Goal: Information Seeking & Learning: Learn about a topic

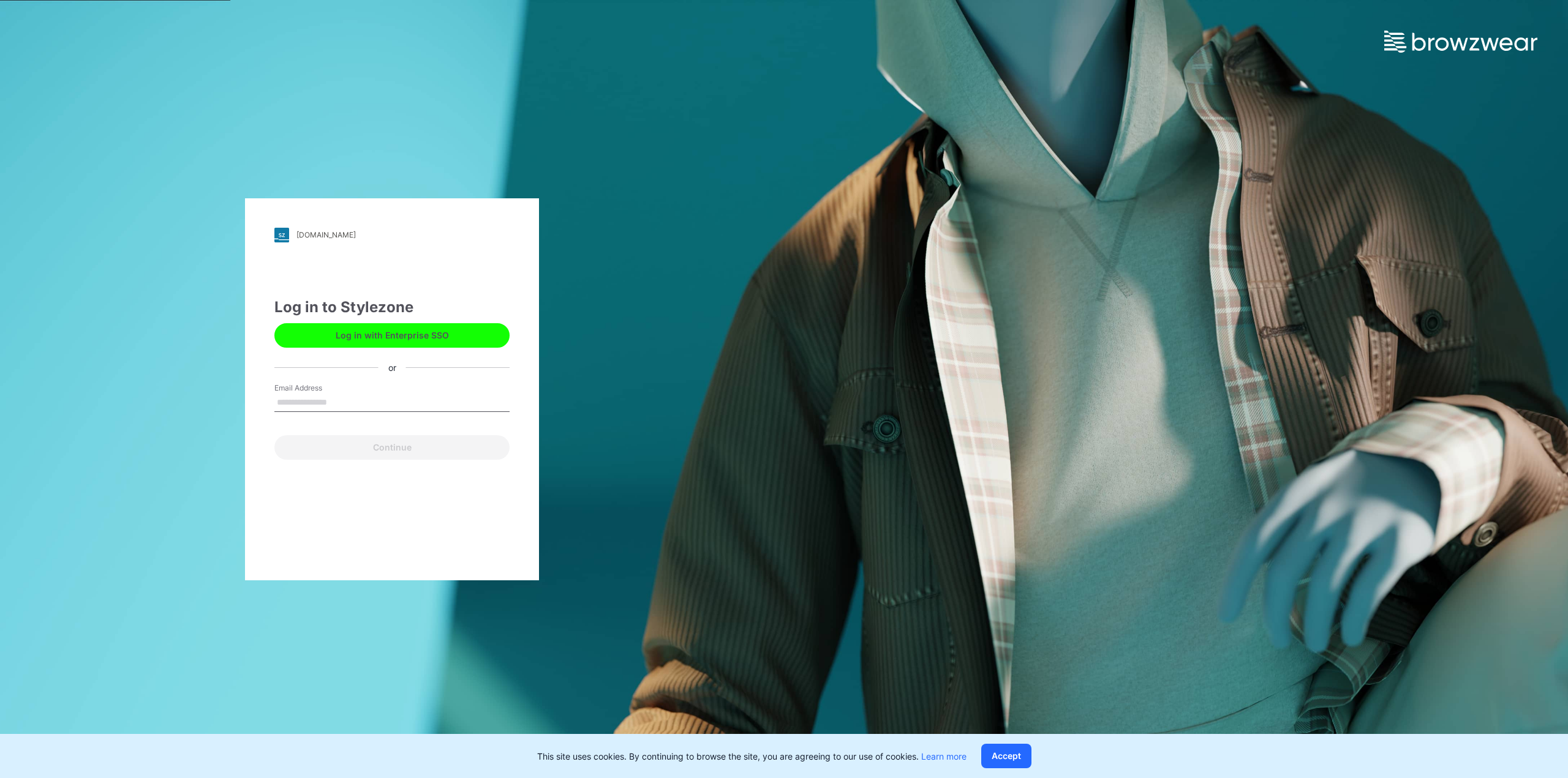
click at [398, 407] on input "Email Address" at bounding box center [392, 402] width 235 height 18
type input "**********"
click at [412, 454] on button "Continue" at bounding box center [392, 448] width 235 height 25
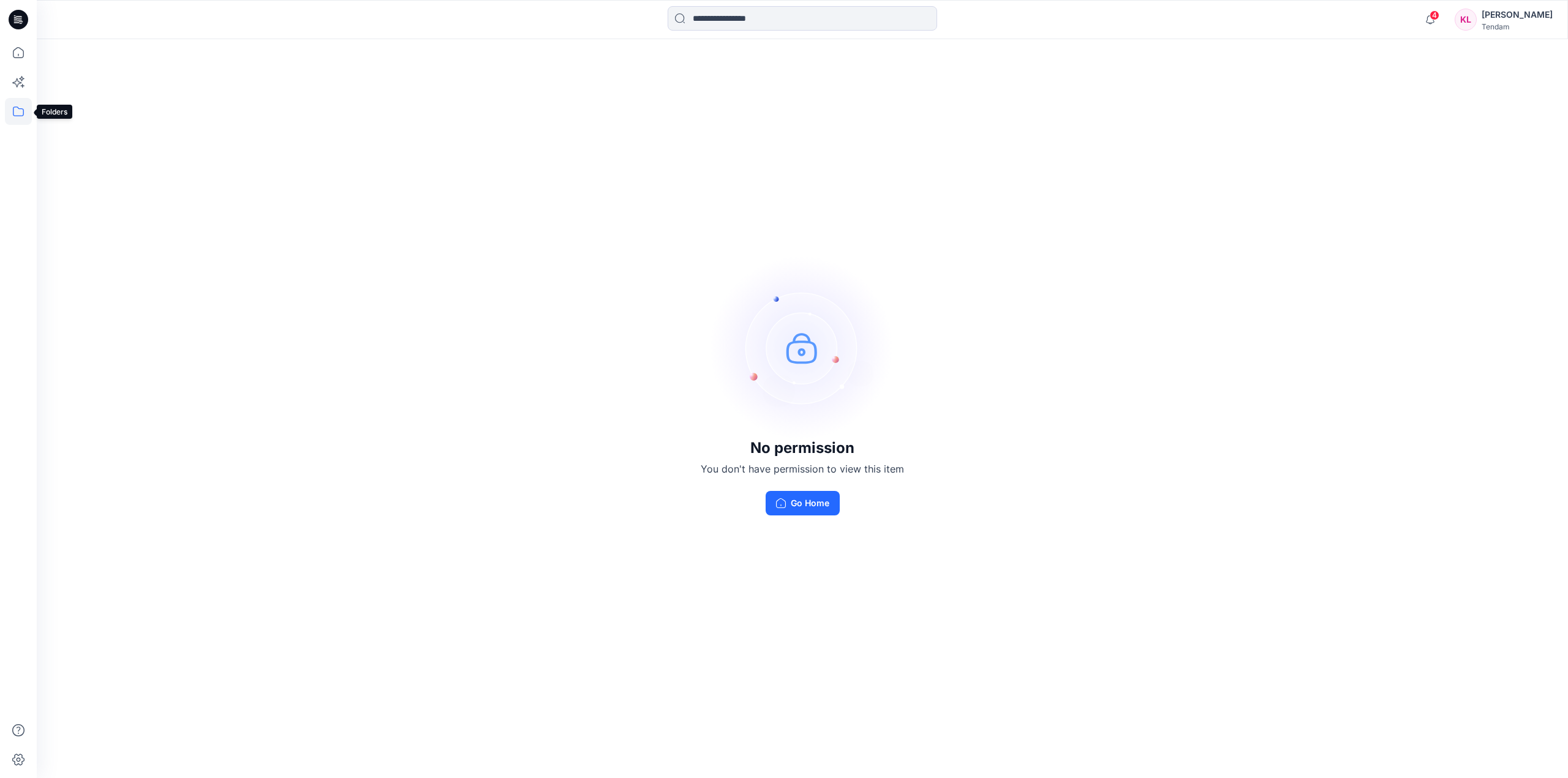
click at [24, 111] on icon at bounding box center [17, 111] width 11 height 10
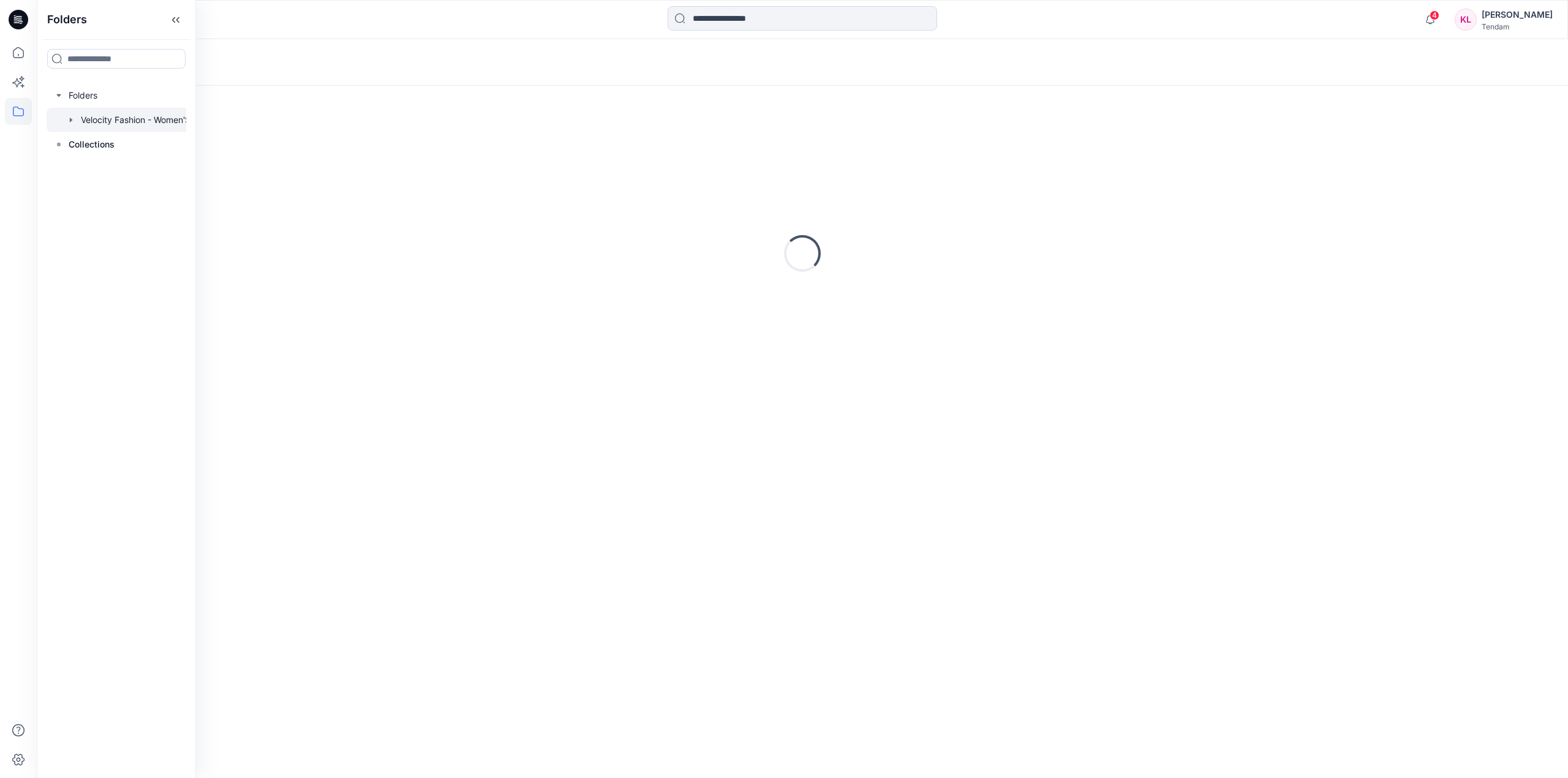
click at [154, 115] on div at bounding box center [131, 120] width 172 height 25
click at [301, 163] on p "[MEDICAL_DATA] 3rd ROUND" at bounding box center [233, 156] width 310 height 17
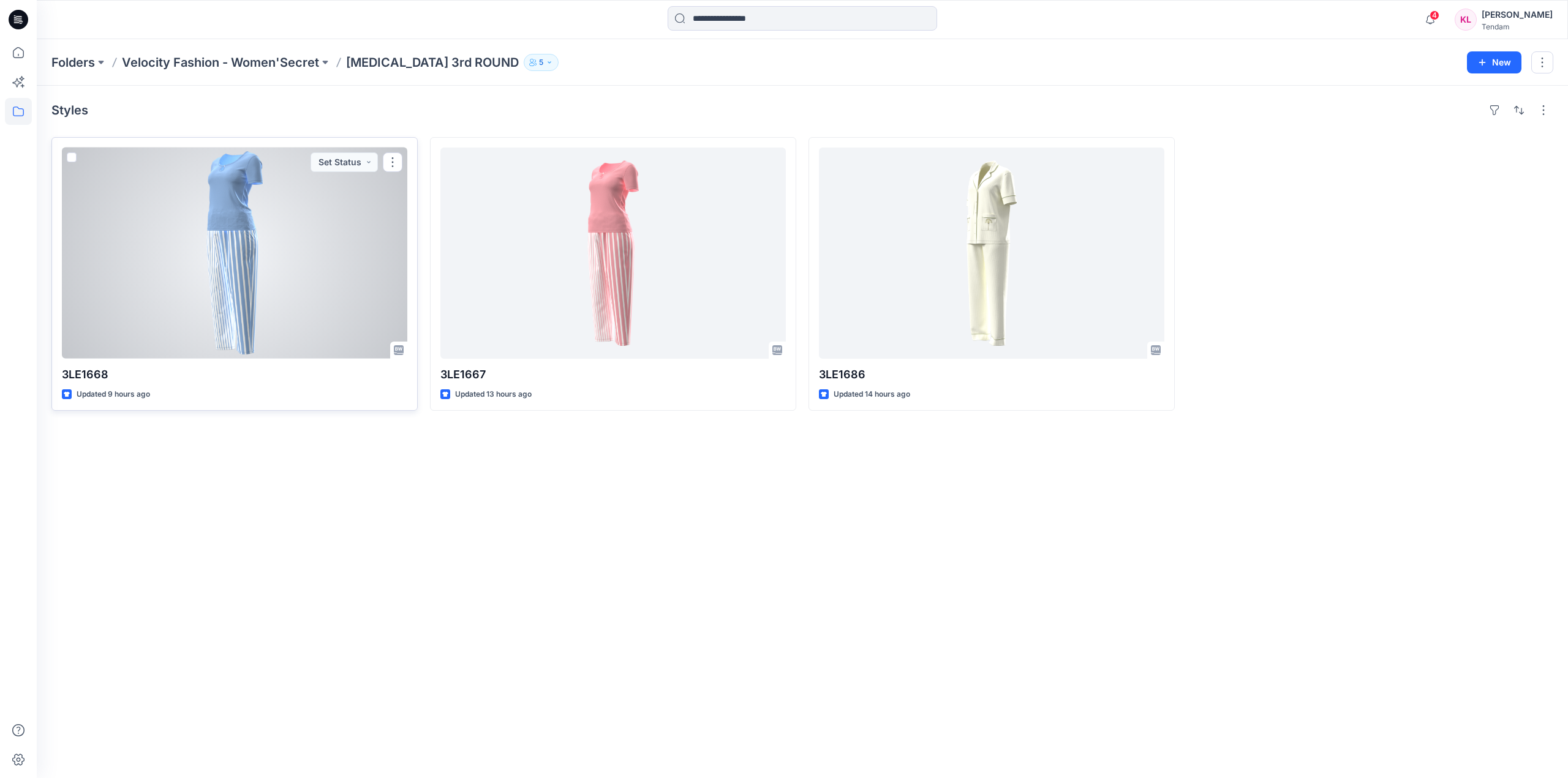
click at [297, 300] on div at bounding box center [234, 253] width 345 height 211
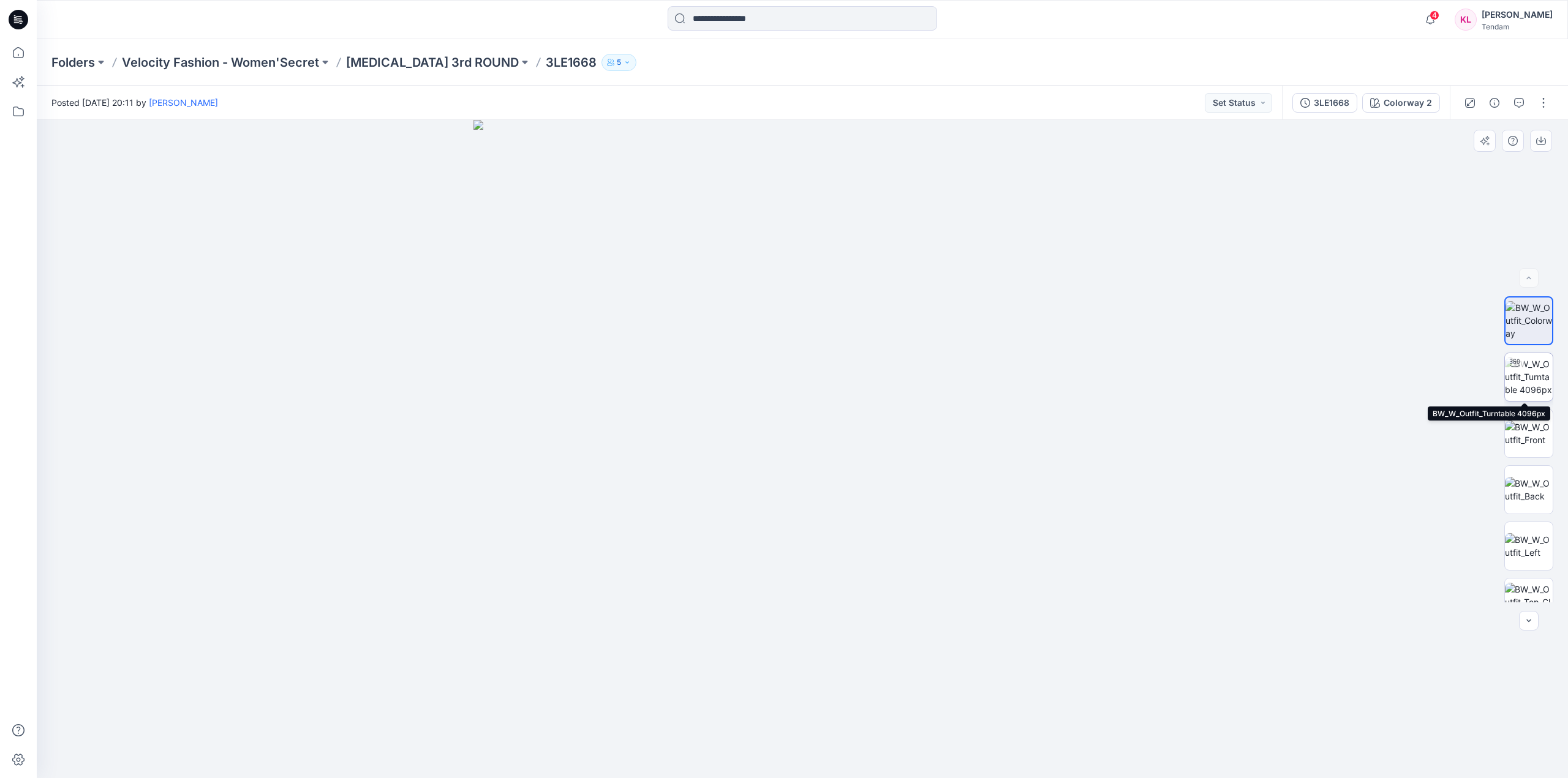
click at [1537, 383] on img at bounding box center [1529, 377] width 48 height 38
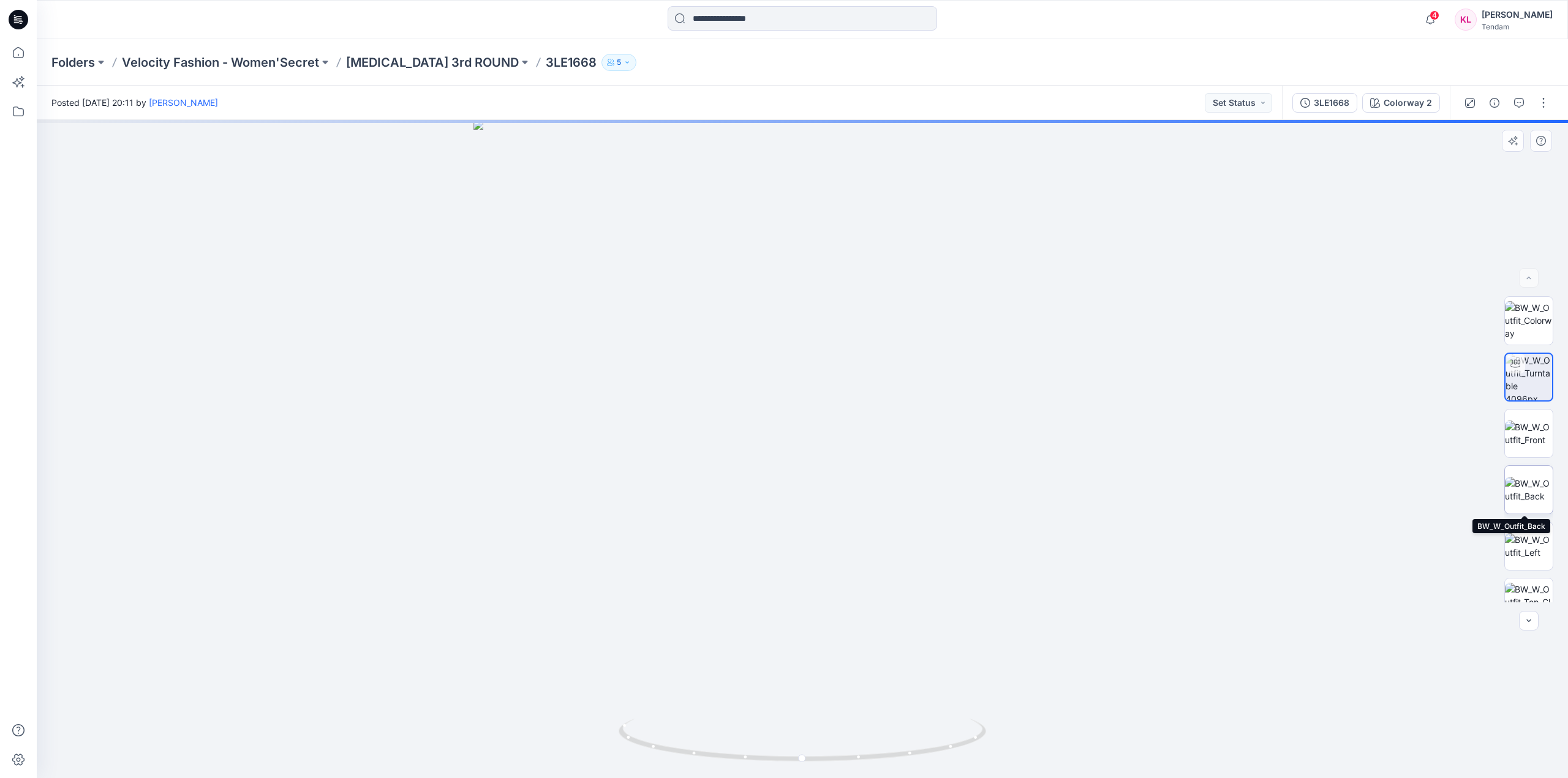
click at [1529, 498] on img at bounding box center [1529, 489] width 48 height 26
drag, startPoint x: 813, startPoint y: 209, endPoint x: 826, endPoint y: 584, distance: 375.2
click at [826, 584] on img at bounding box center [815, 408] width 1564 height 740
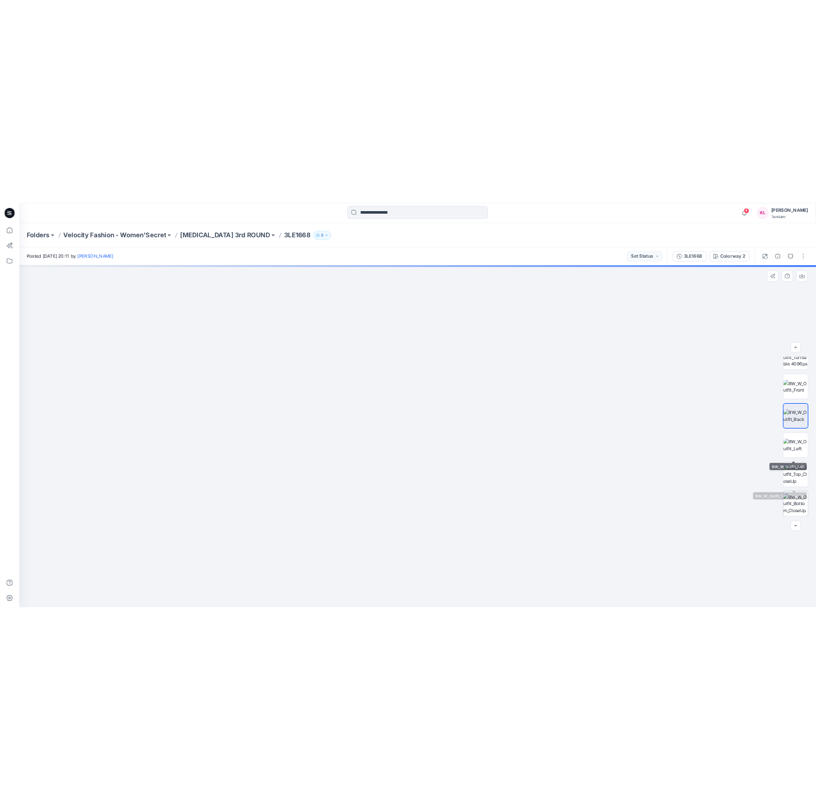
scroll to position [84, 0]
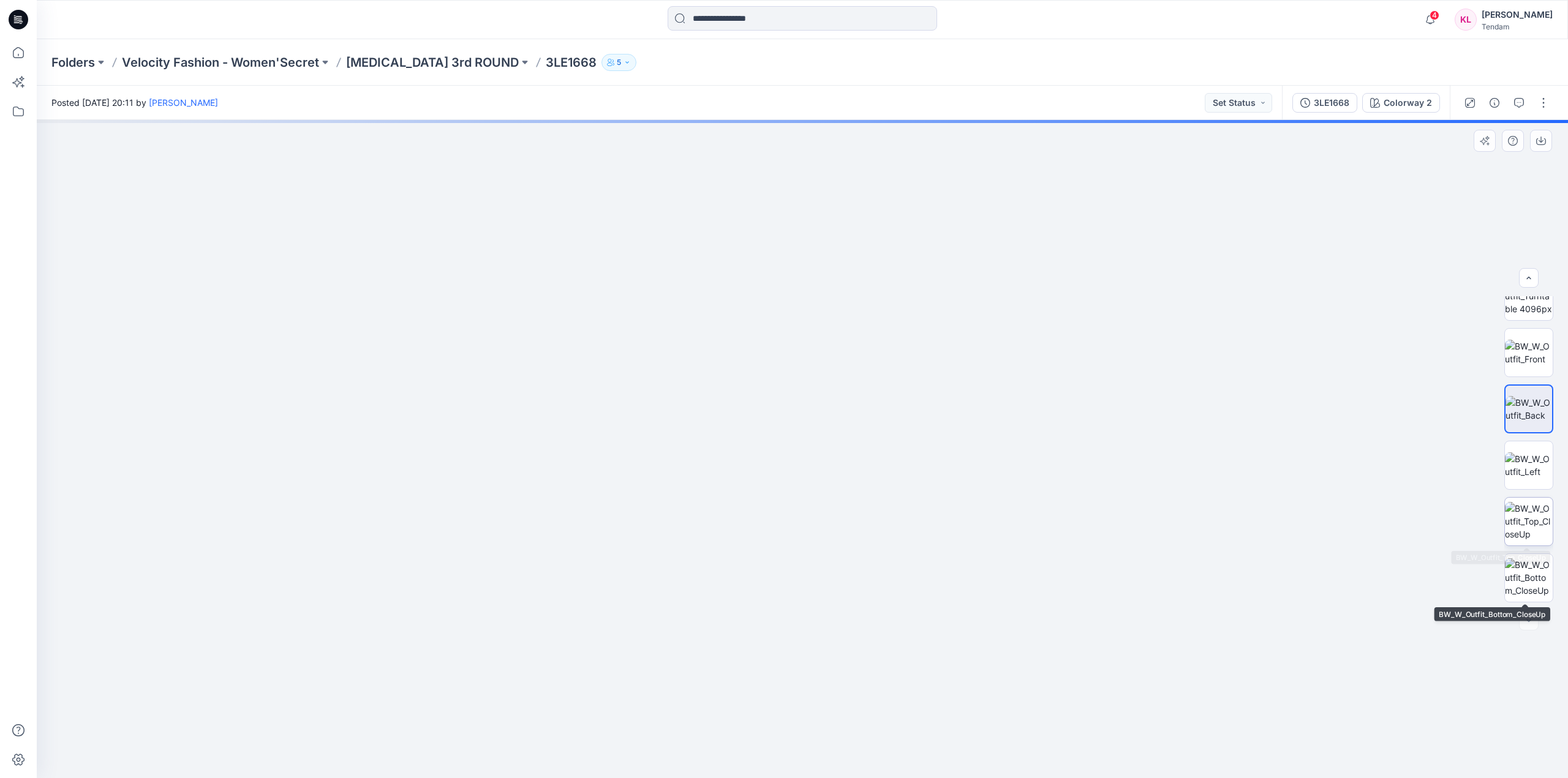
click at [1531, 526] on img at bounding box center [1529, 521] width 48 height 38
click at [1535, 582] on img at bounding box center [1529, 578] width 48 height 38
click at [1029, 602] on img at bounding box center [802, 449] width 658 height 658
drag, startPoint x: 861, startPoint y: 189, endPoint x: 874, endPoint y: 491, distance: 302.3
click at [874, 491] on img at bounding box center [801, 449] width 1262 height 658
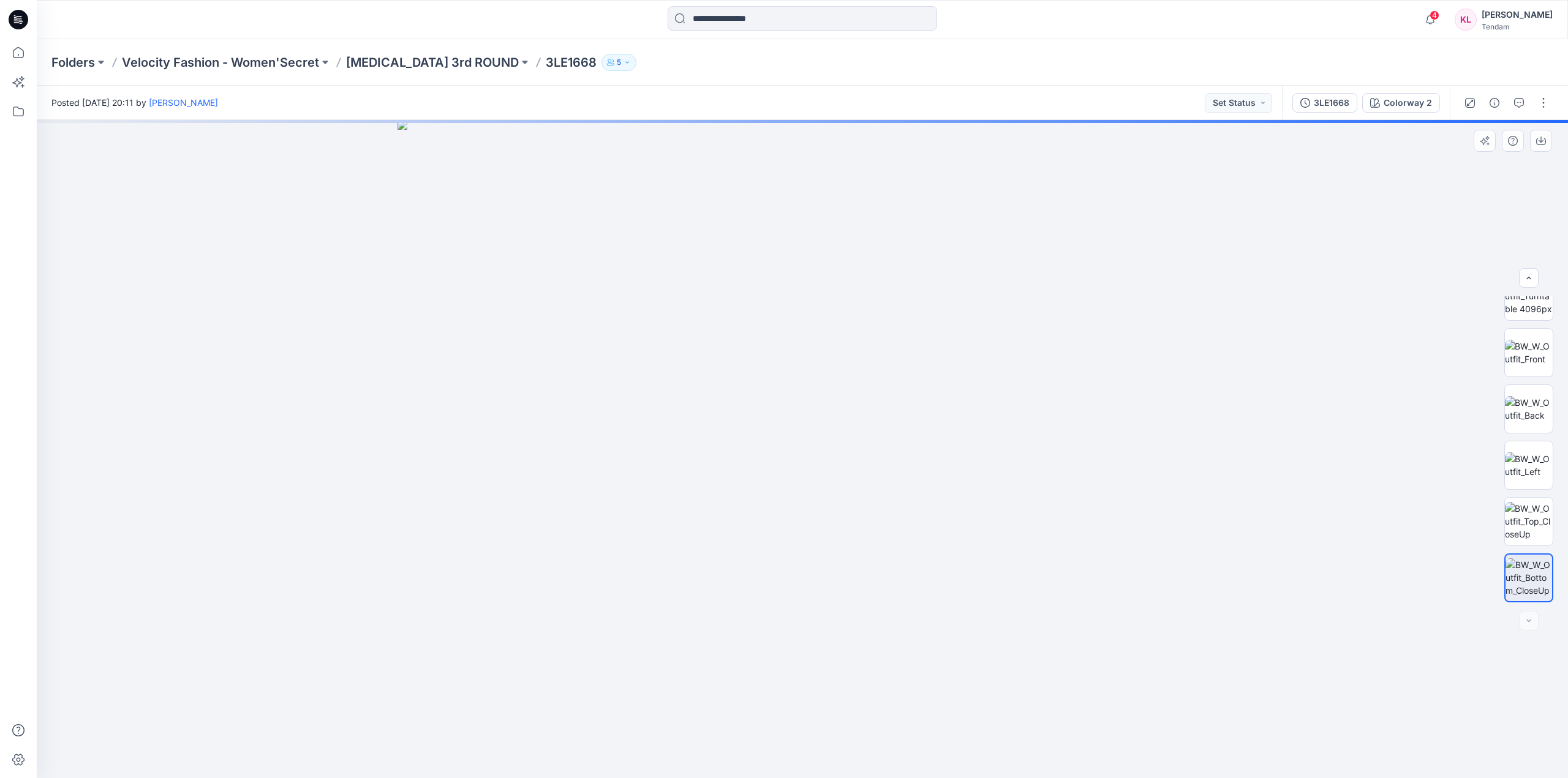
drag, startPoint x: 861, startPoint y: 255, endPoint x: 864, endPoint y: 518, distance: 263.0
click at [863, 632] on img at bounding box center [802, 449] width 810 height 658
click at [1531, 520] on img at bounding box center [1529, 521] width 48 height 38
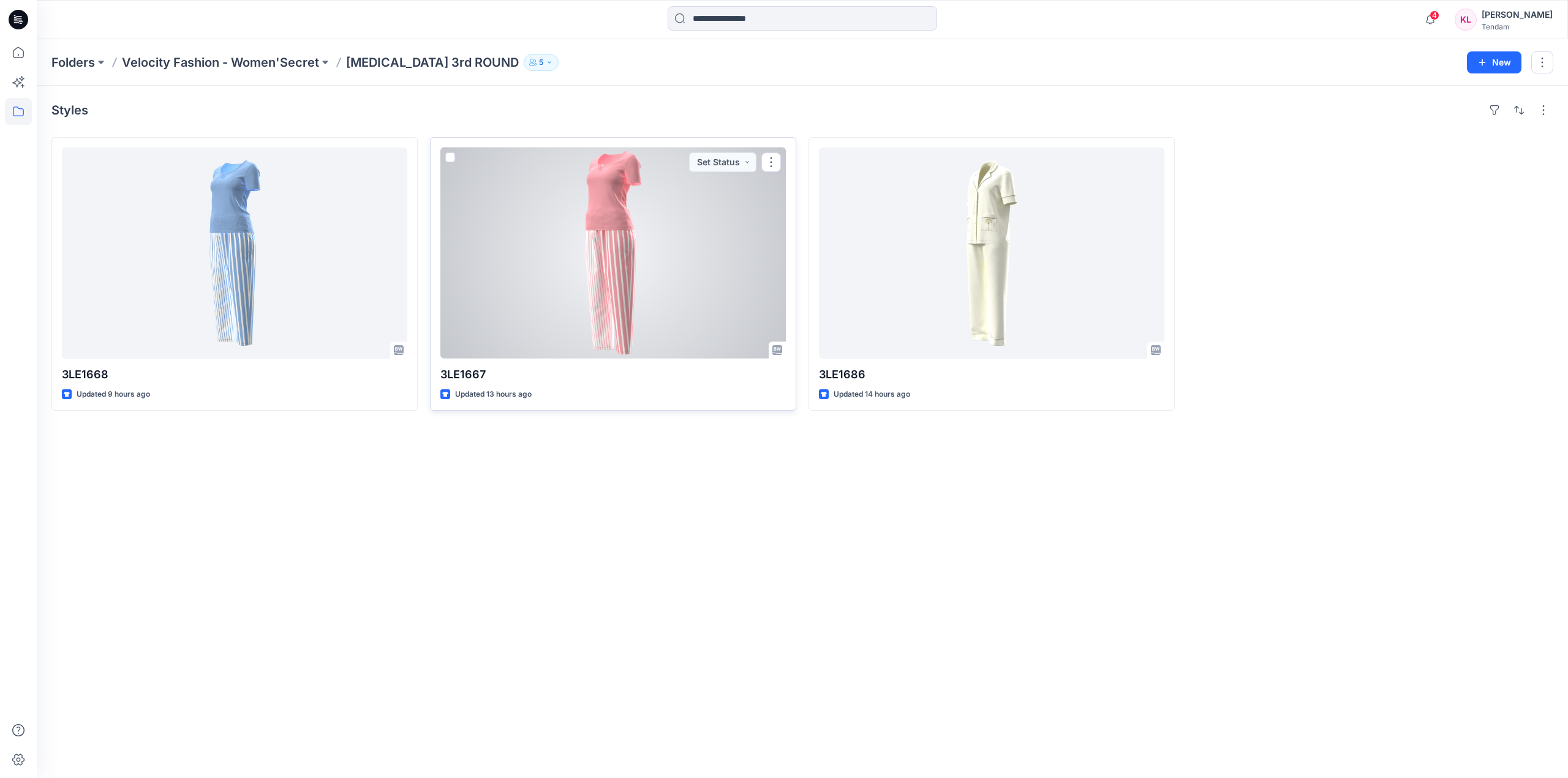
click at [751, 284] on div at bounding box center [613, 253] width 345 height 211
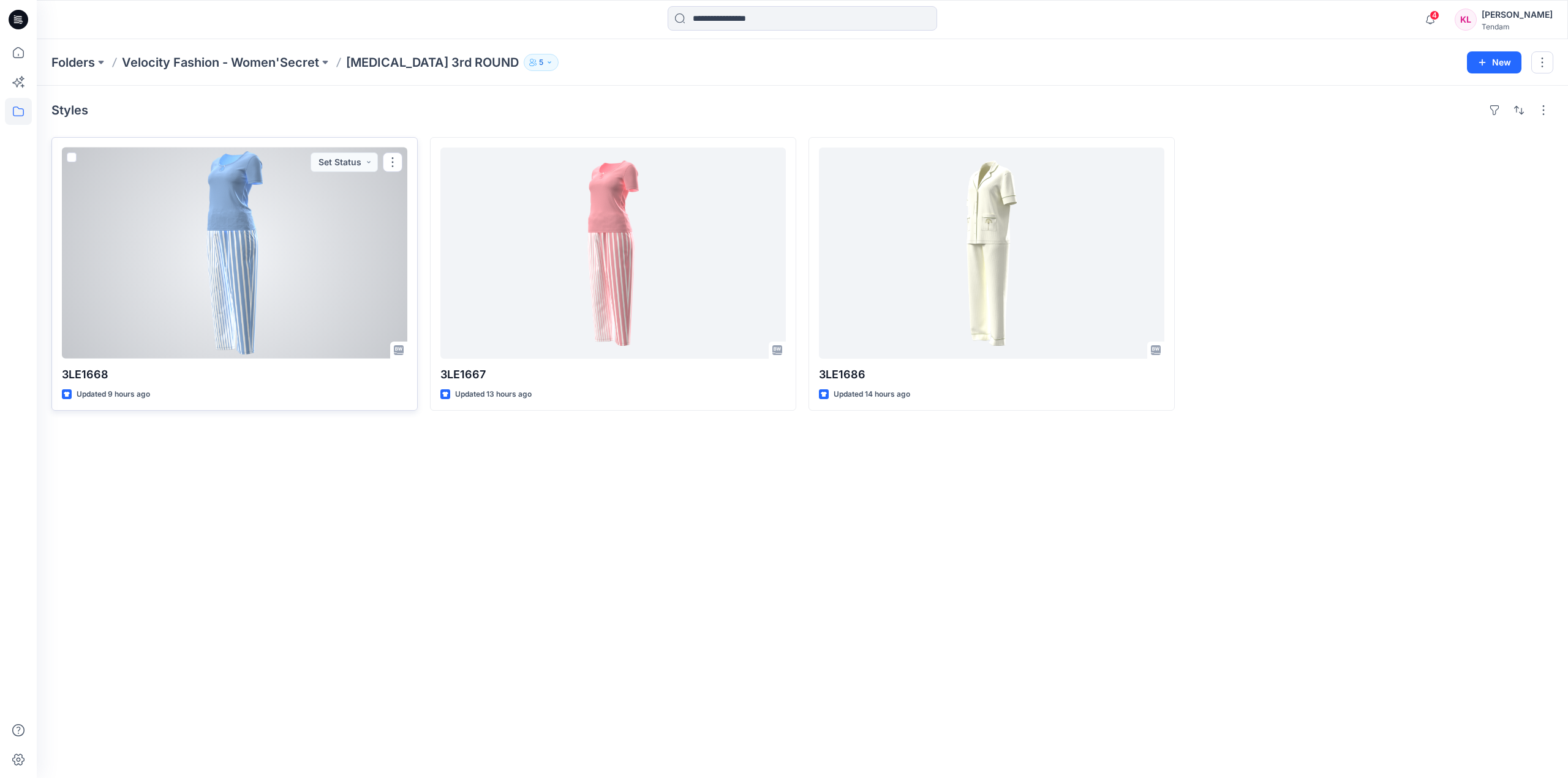
click at [349, 235] on div at bounding box center [234, 253] width 345 height 211
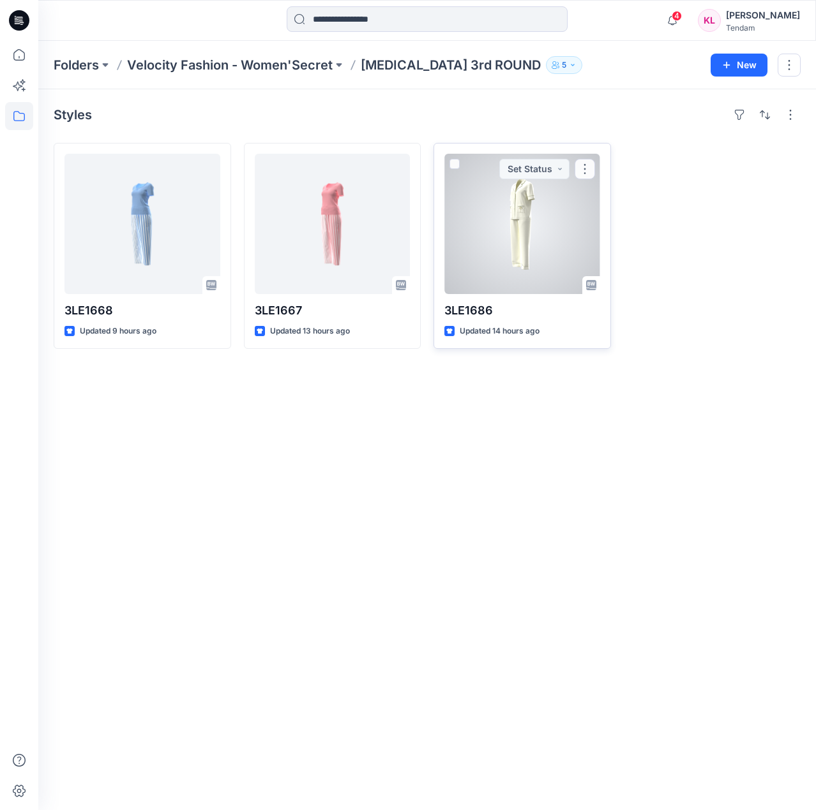
click at [530, 236] on div at bounding box center [522, 224] width 156 height 140
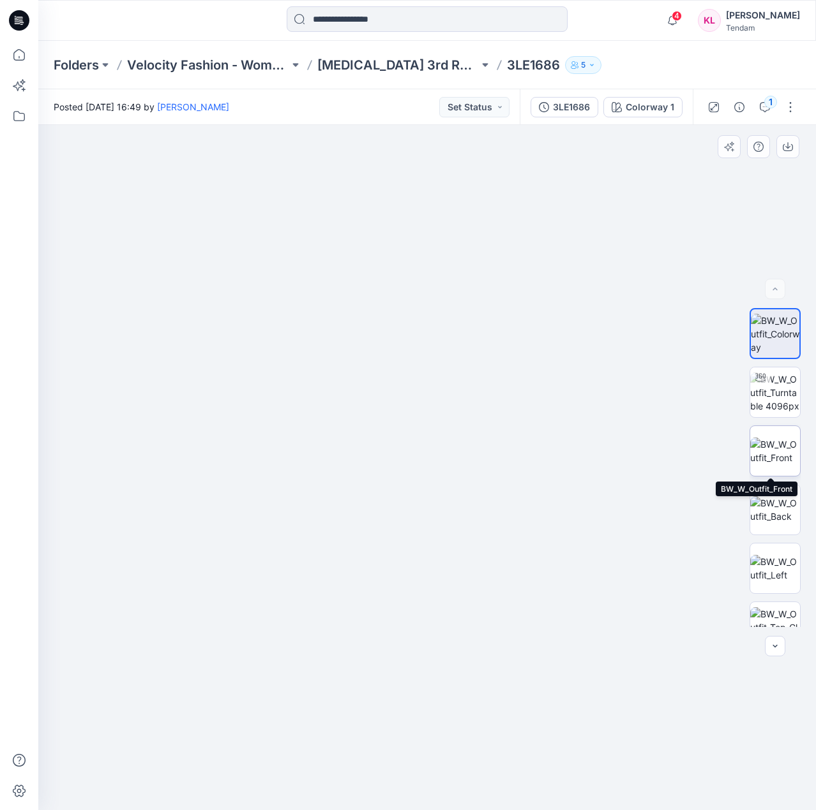
click at [773, 441] on img at bounding box center [775, 451] width 50 height 27
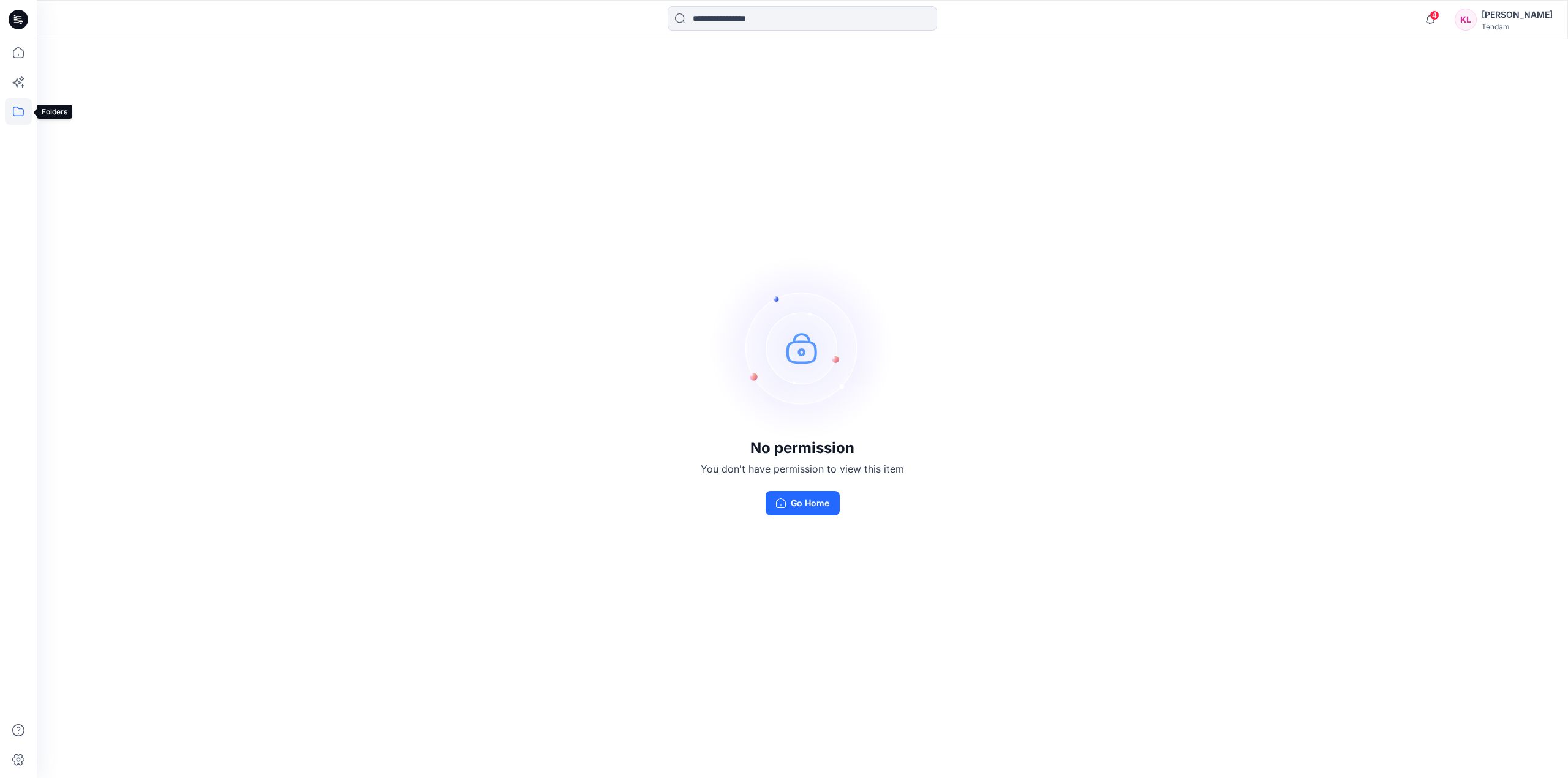
click at [18, 113] on icon at bounding box center [18, 111] width 27 height 27
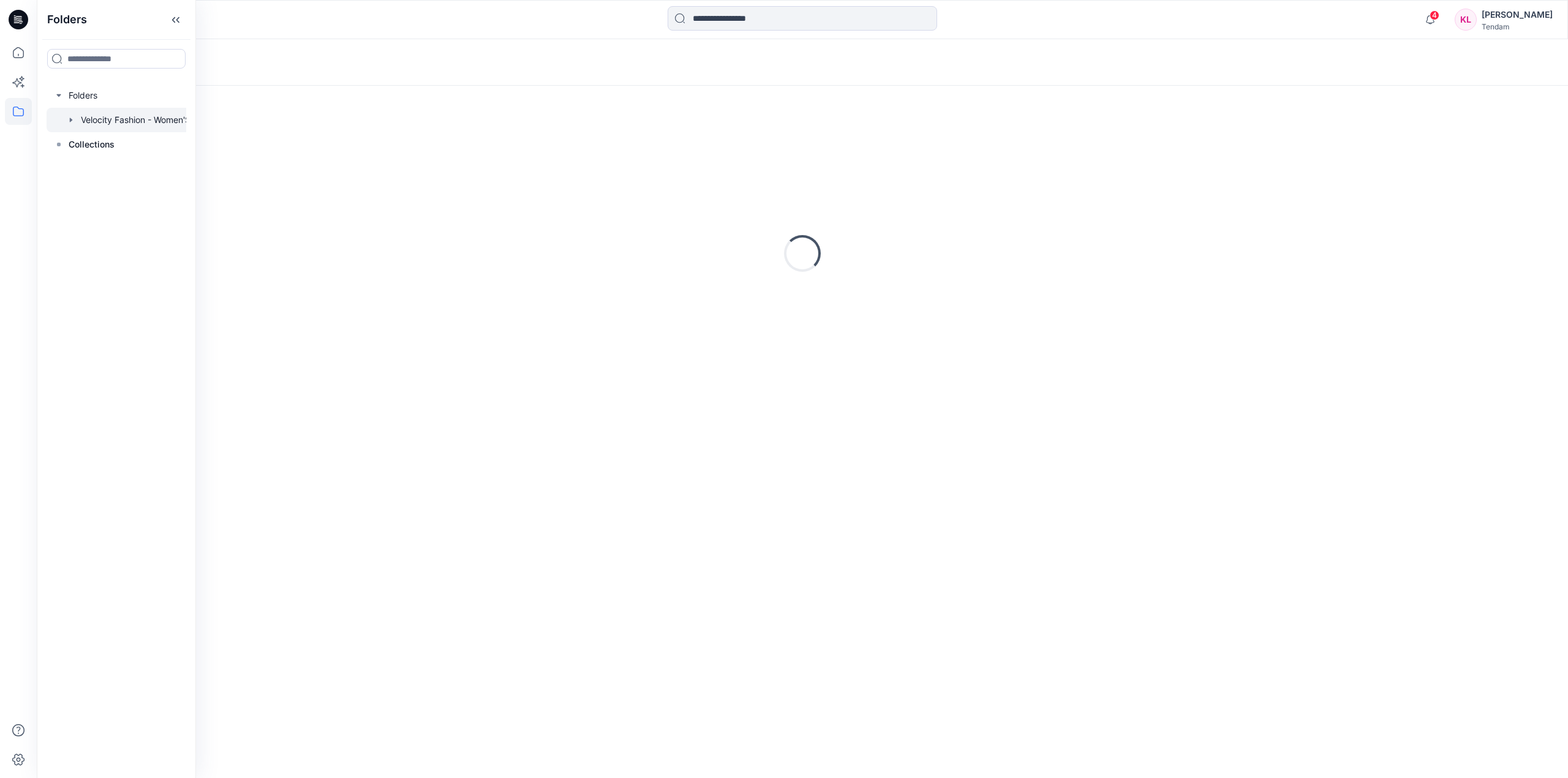
click at [116, 115] on div at bounding box center [131, 120] width 172 height 25
click at [297, 155] on p "[MEDICAL_DATA] 3rd ROUND" at bounding box center [233, 156] width 310 height 17
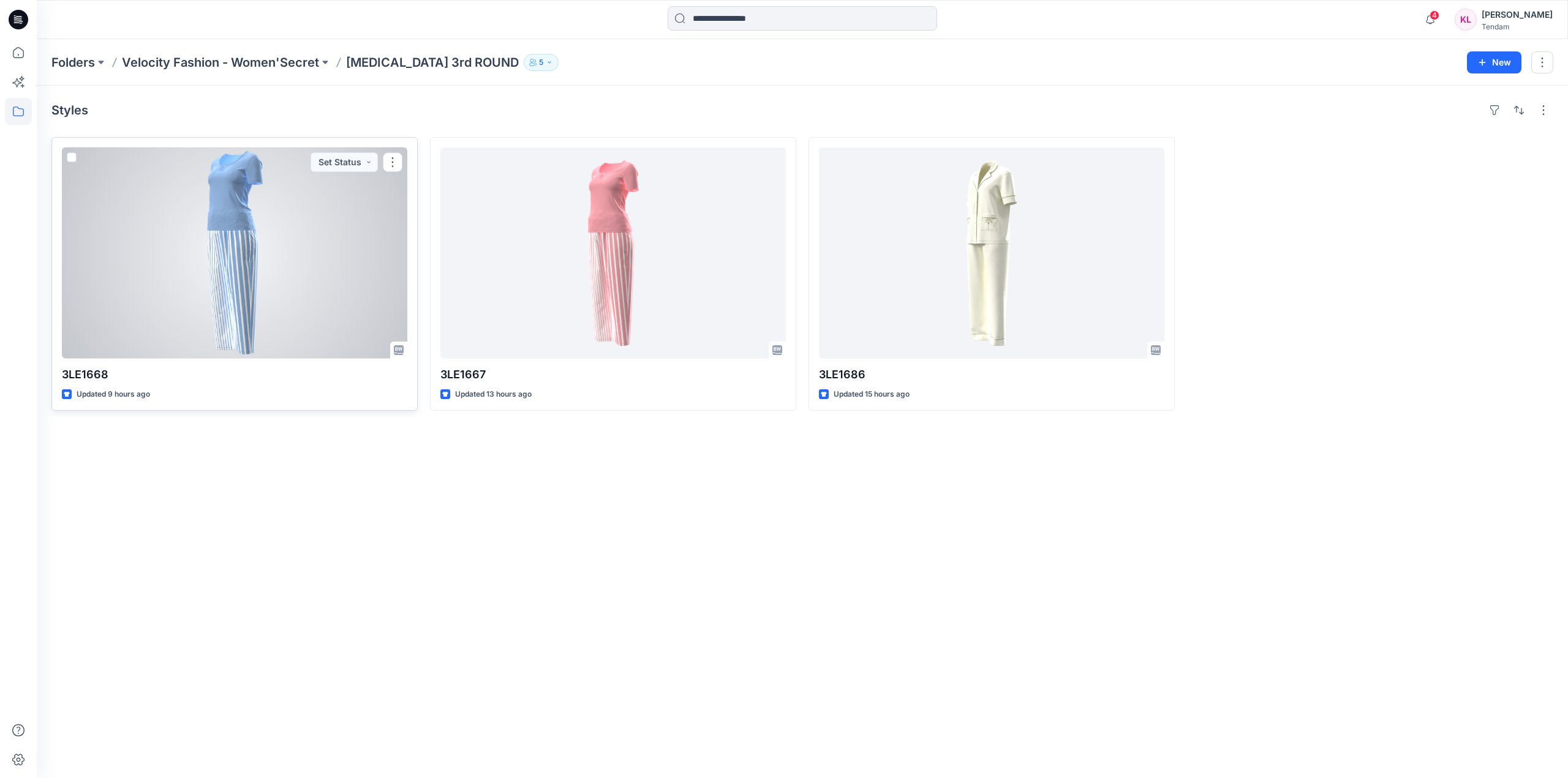
click at [319, 258] on div at bounding box center [234, 253] width 345 height 211
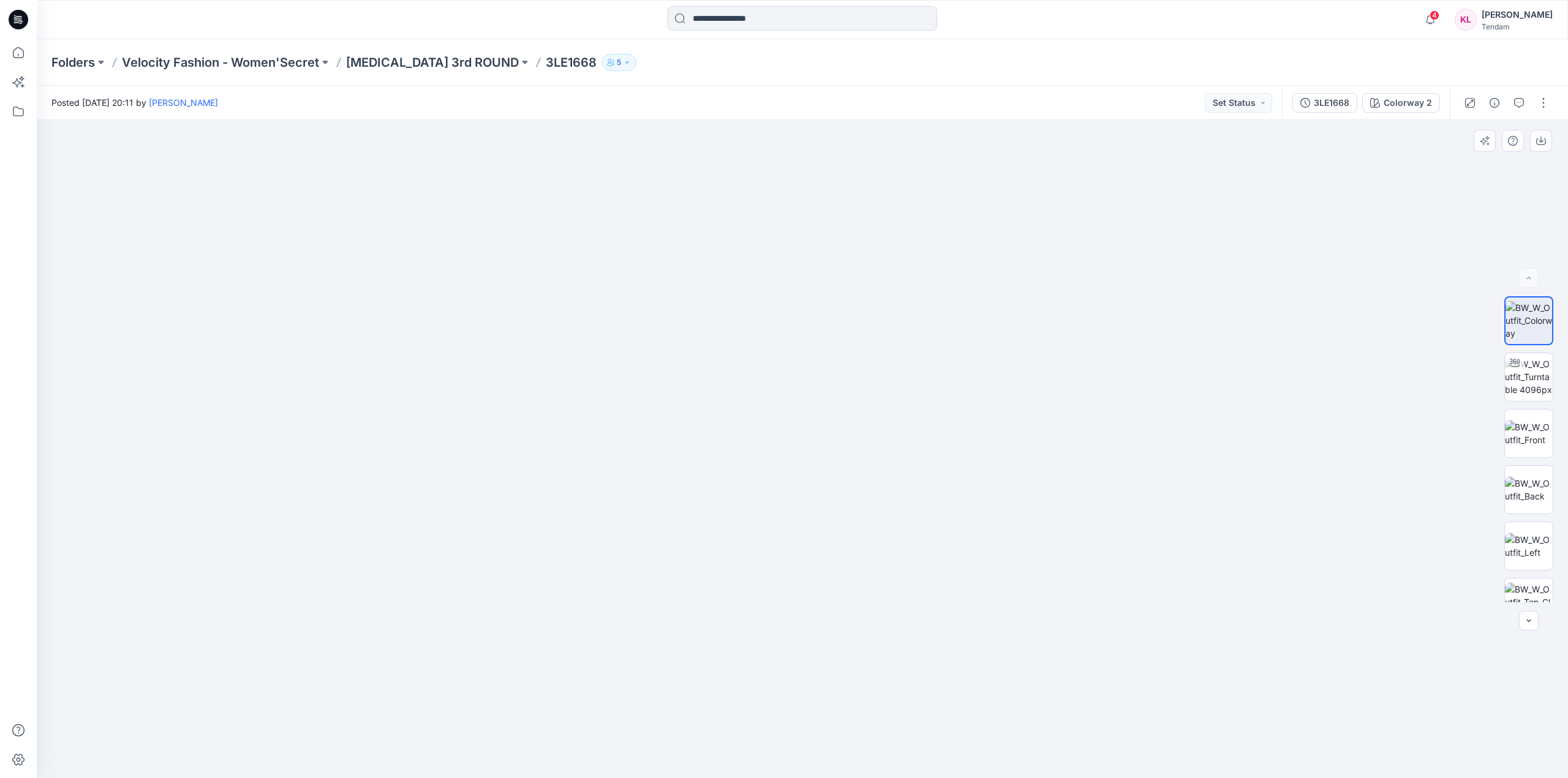
drag, startPoint x: 905, startPoint y: 647, endPoint x: 889, endPoint y: 254, distance: 393.3
click at [889, 254] on img at bounding box center [802, 71] width 1414 height 1413
click at [1541, 377] on img at bounding box center [1529, 377] width 48 height 38
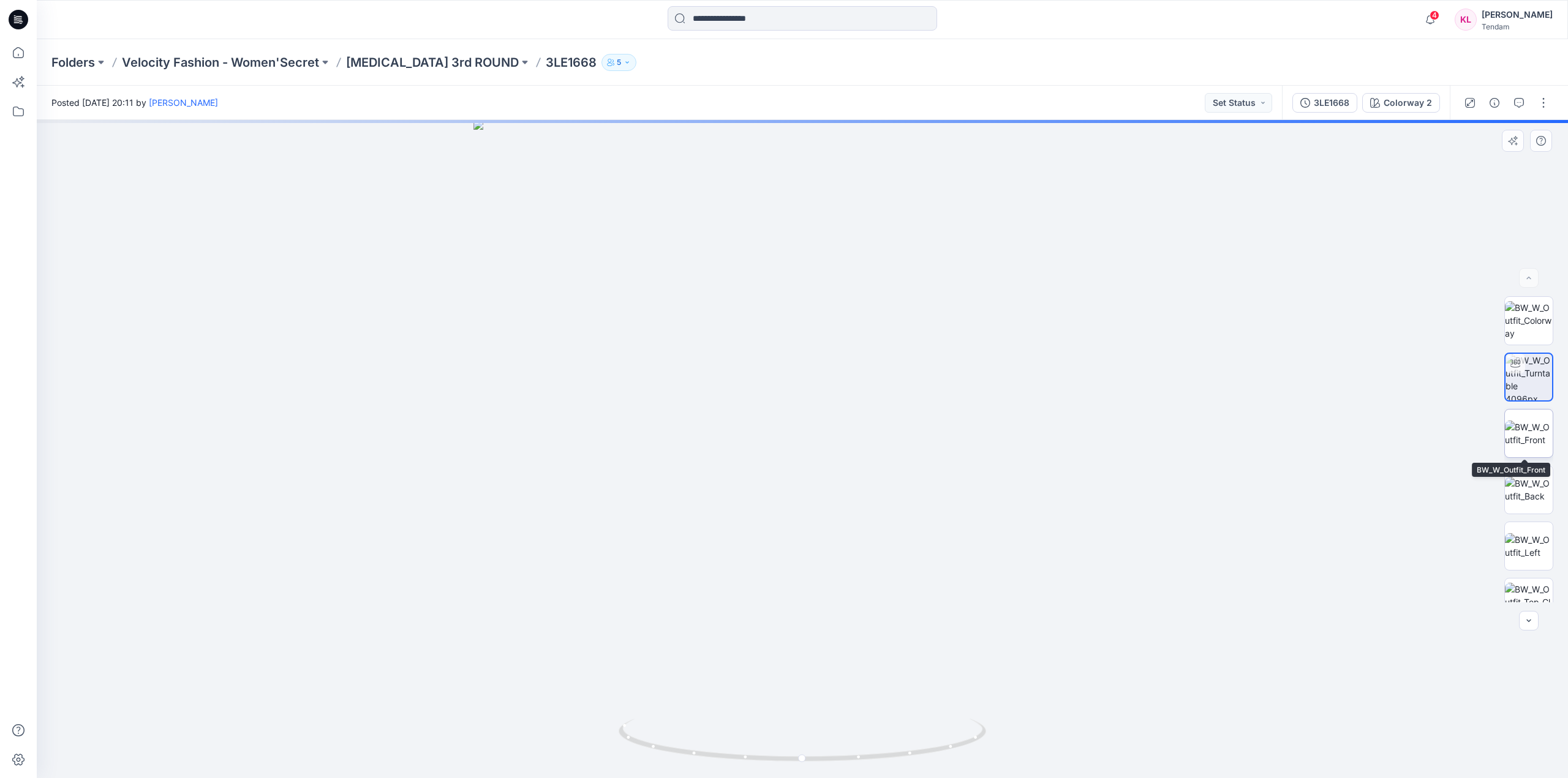
click at [1539, 431] on img at bounding box center [1529, 433] width 48 height 26
drag, startPoint x: 860, startPoint y: 686, endPoint x: 912, endPoint y: 241, distance: 448.0
click at [910, 242] on img at bounding box center [802, 71] width 1414 height 1413
click at [1534, 553] on img at bounding box center [1529, 546] width 48 height 26
drag, startPoint x: 854, startPoint y: 170, endPoint x: 817, endPoint y: 578, distance: 409.7
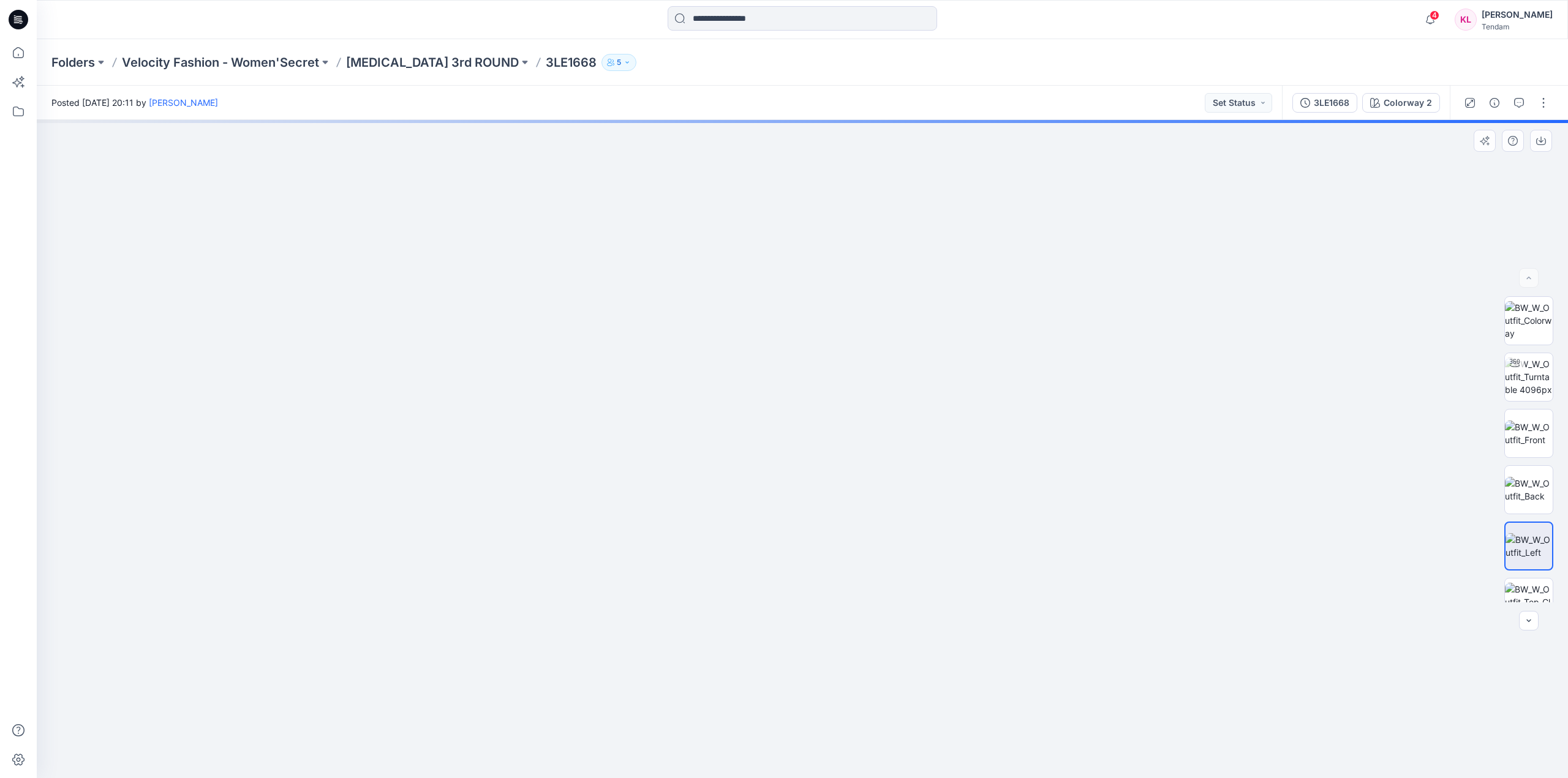
click at [817, 586] on img at bounding box center [765, 354] width 1866 height 847
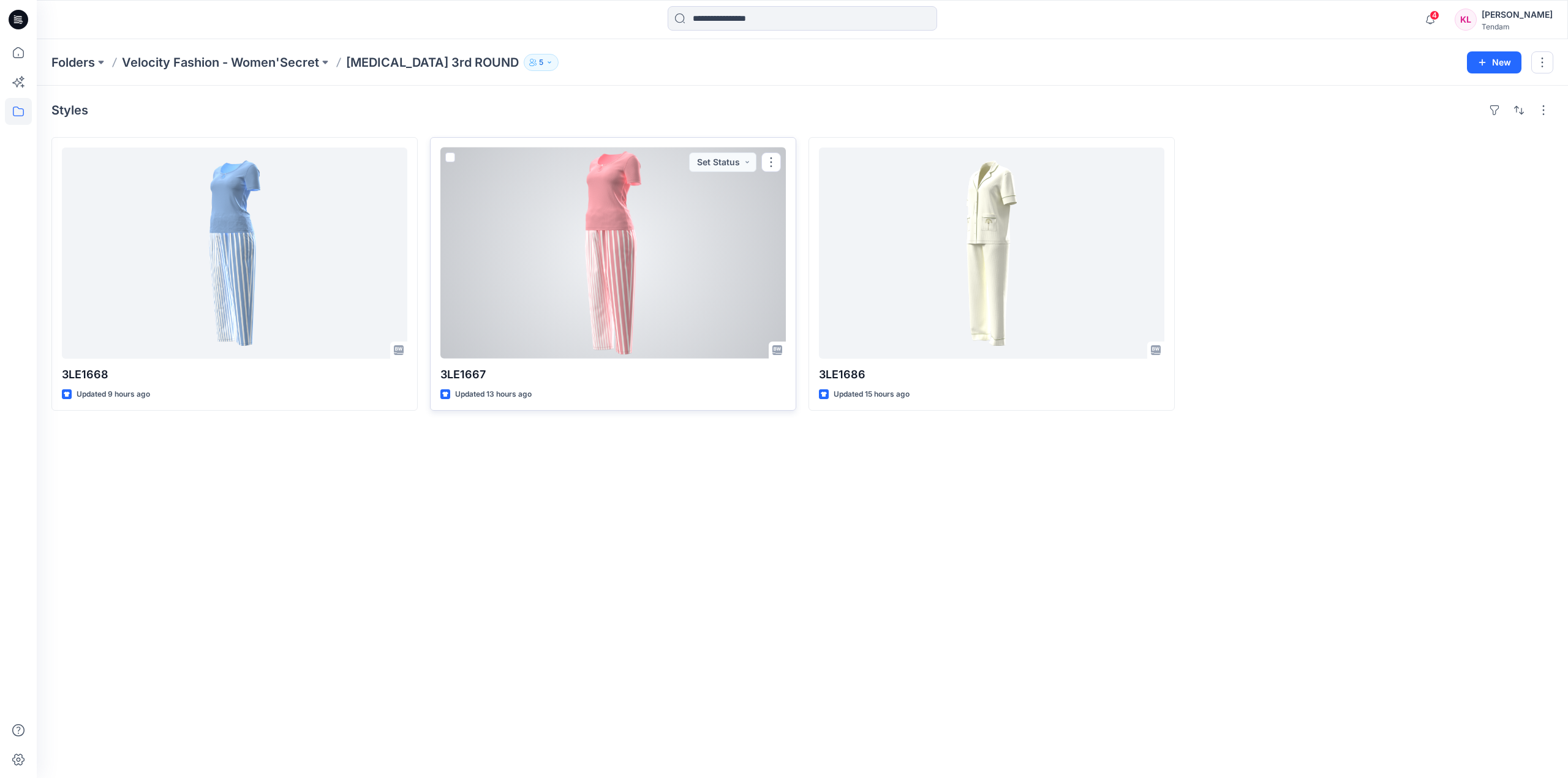
click at [712, 212] on div at bounding box center [613, 253] width 345 height 211
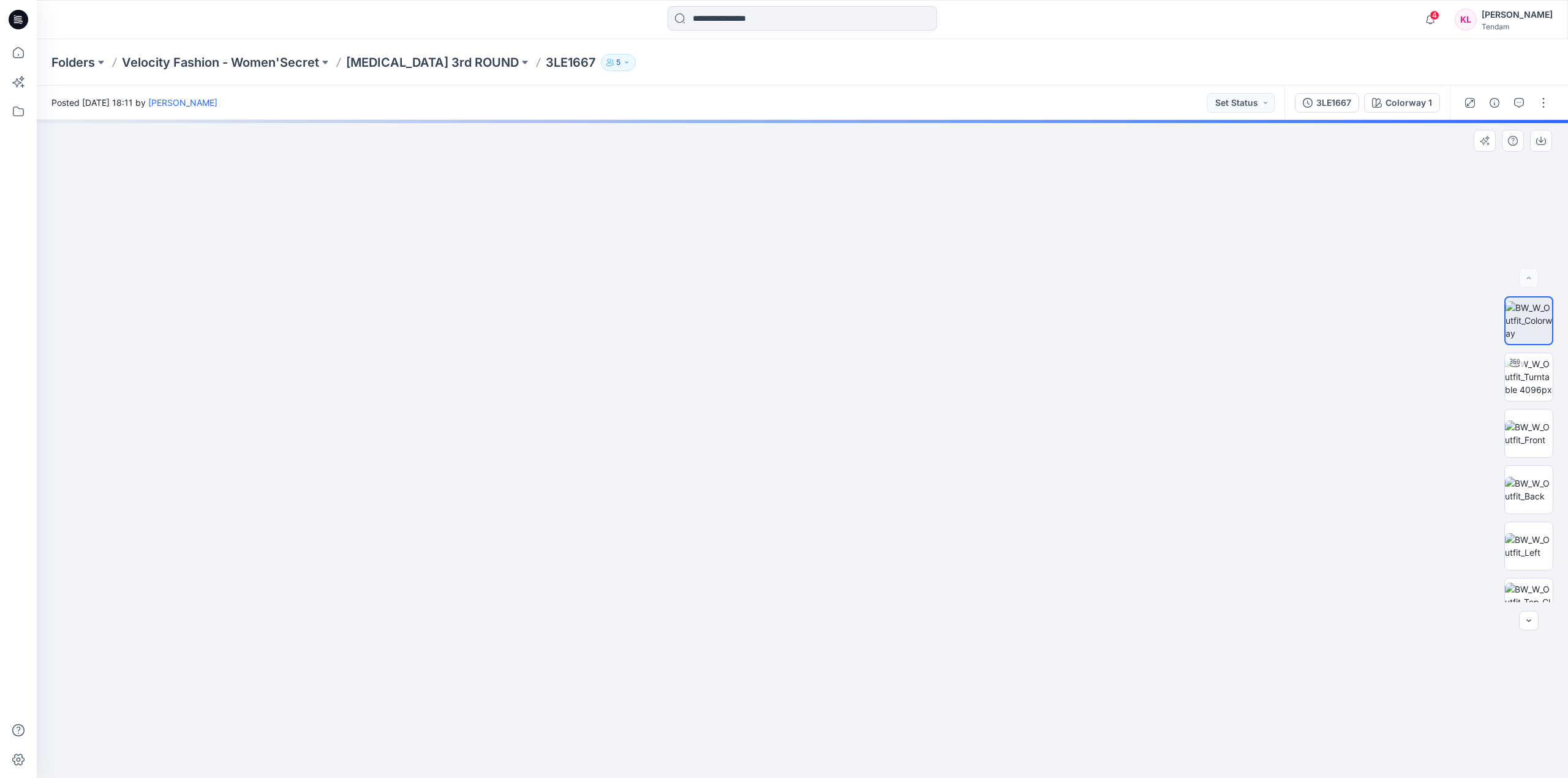
drag, startPoint x: 877, startPoint y: 249, endPoint x: 894, endPoint y: 496, distance: 247.6
click at [894, 496] on img at bounding box center [802, 365] width 1414 height 824
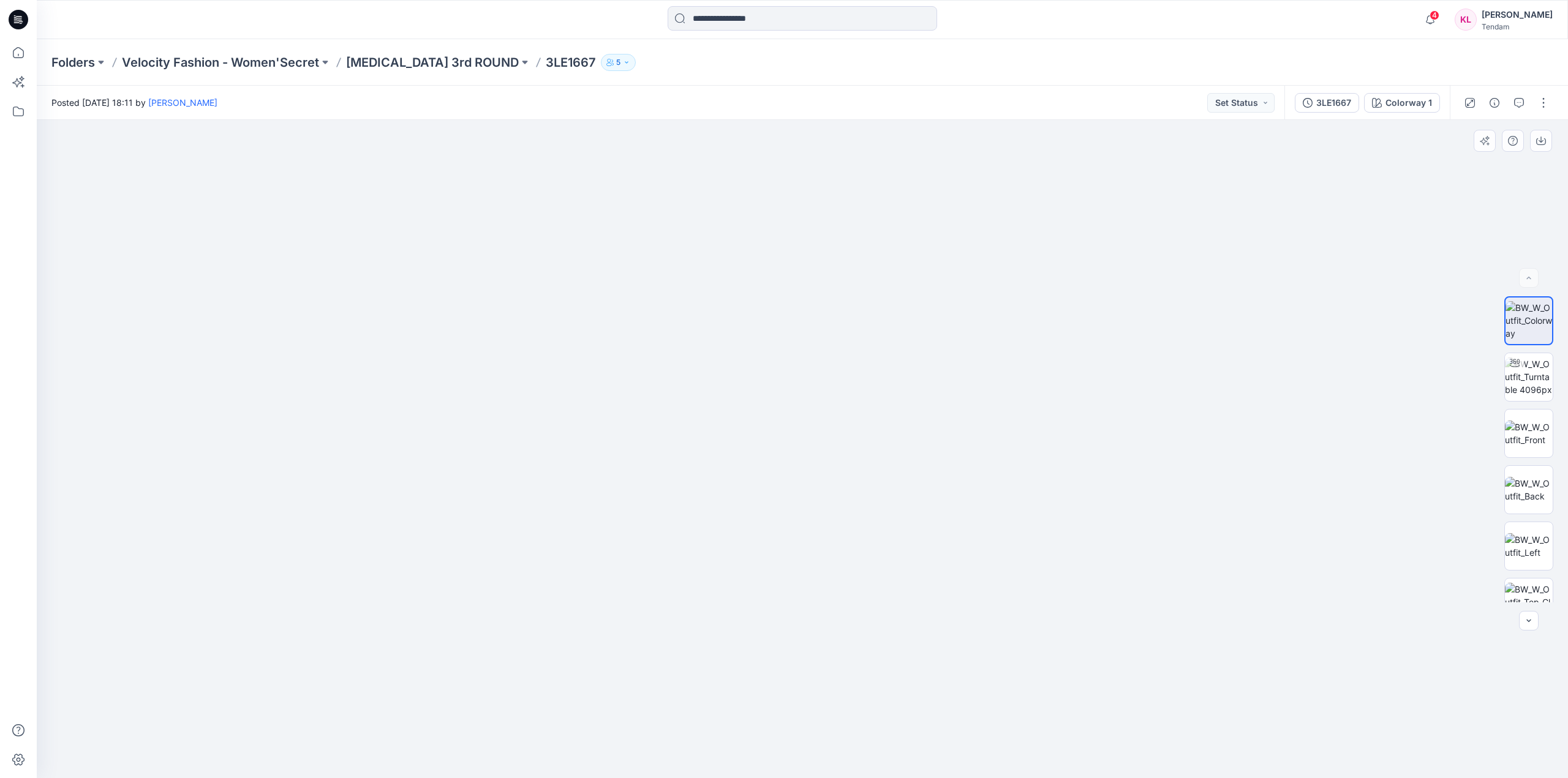
drag, startPoint x: 947, startPoint y: 603, endPoint x: 807, endPoint y: 380, distance: 263.3
click at [807, 380] on img at bounding box center [622, 166] width 2319 height 1226
click at [1532, 380] on img at bounding box center [1529, 377] width 48 height 38
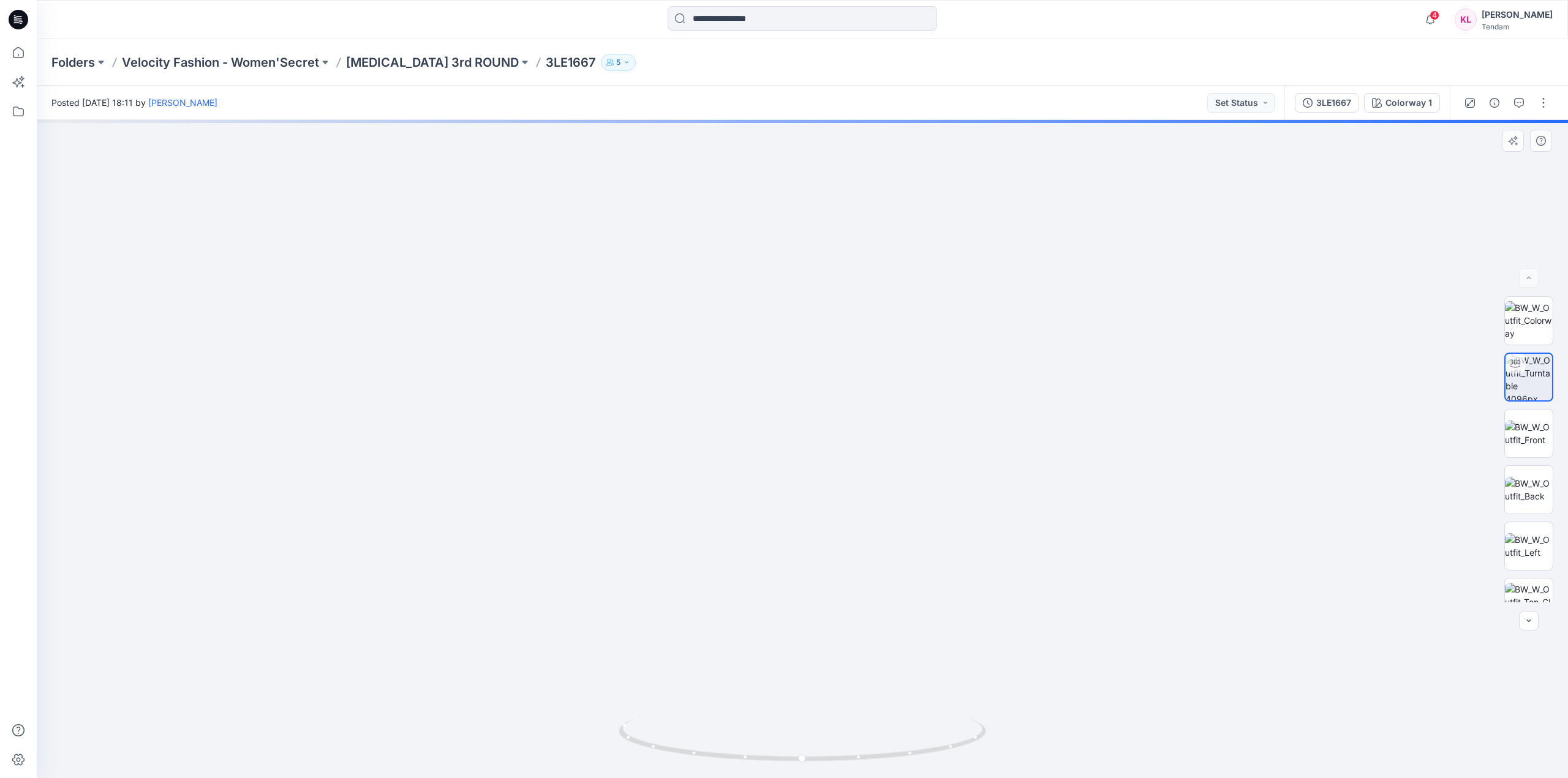
drag, startPoint x: 849, startPoint y: 192, endPoint x: 848, endPoint y: 408, distance: 216.0
click at [852, 409] on img at bounding box center [802, 357] width 1414 height 841
click at [1539, 573] on img at bounding box center [1529, 578] width 48 height 38
drag, startPoint x: 879, startPoint y: 297, endPoint x: 880, endPoint y: 366, distance: 69.0
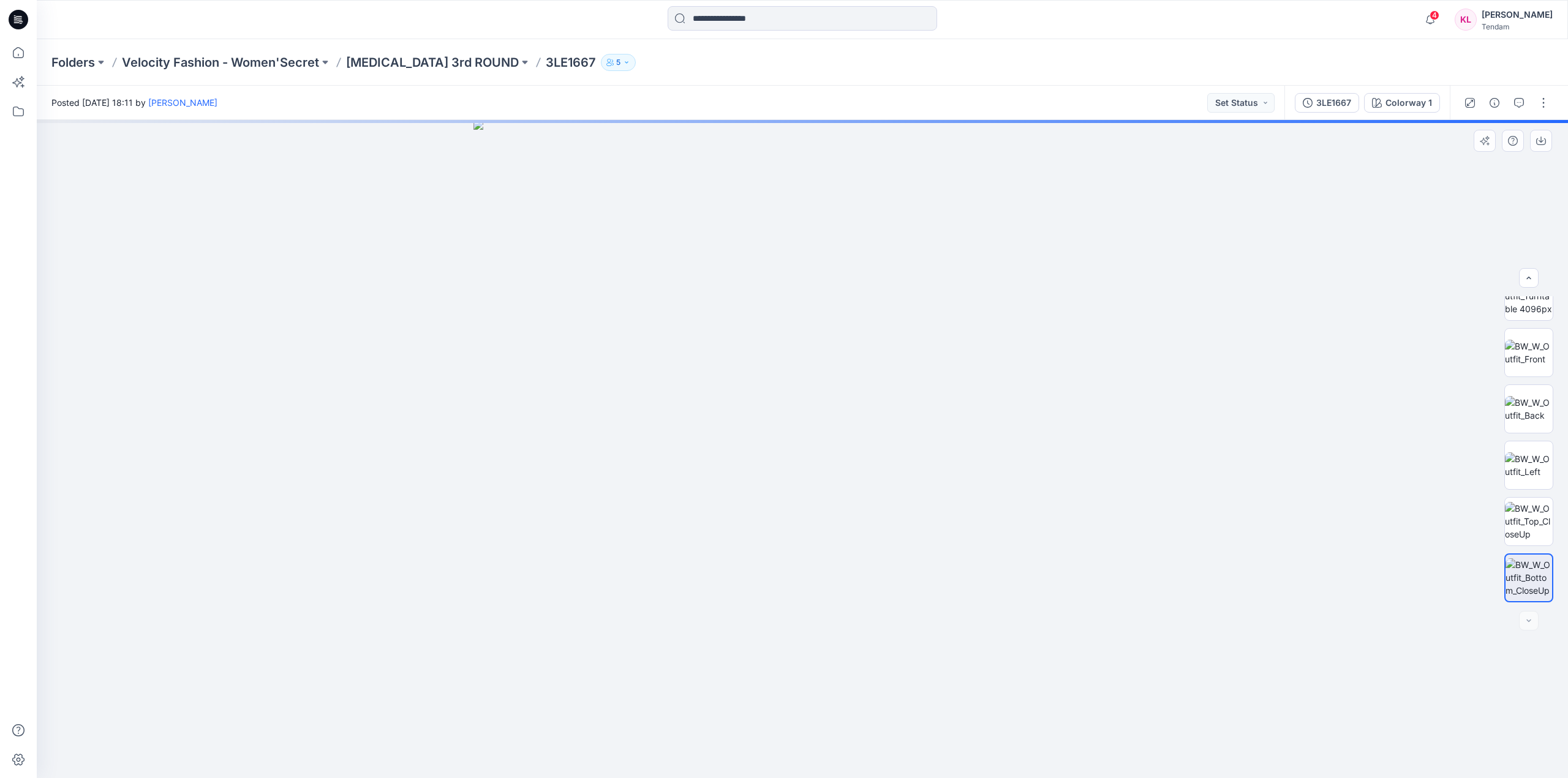
click at [880, 366] on img at bounding box center [802, 449] width 658 height 658
drag, startPoint x: 924, startPoint y: 278, endPoint x: 854, endPoint y: 357, distance: 105.6
click at [881, 362] on img at bounding box center [802, 449] width 658 height 658
click at [1220, 491] on div at bounding box center [801, 449] width 1531 height 658
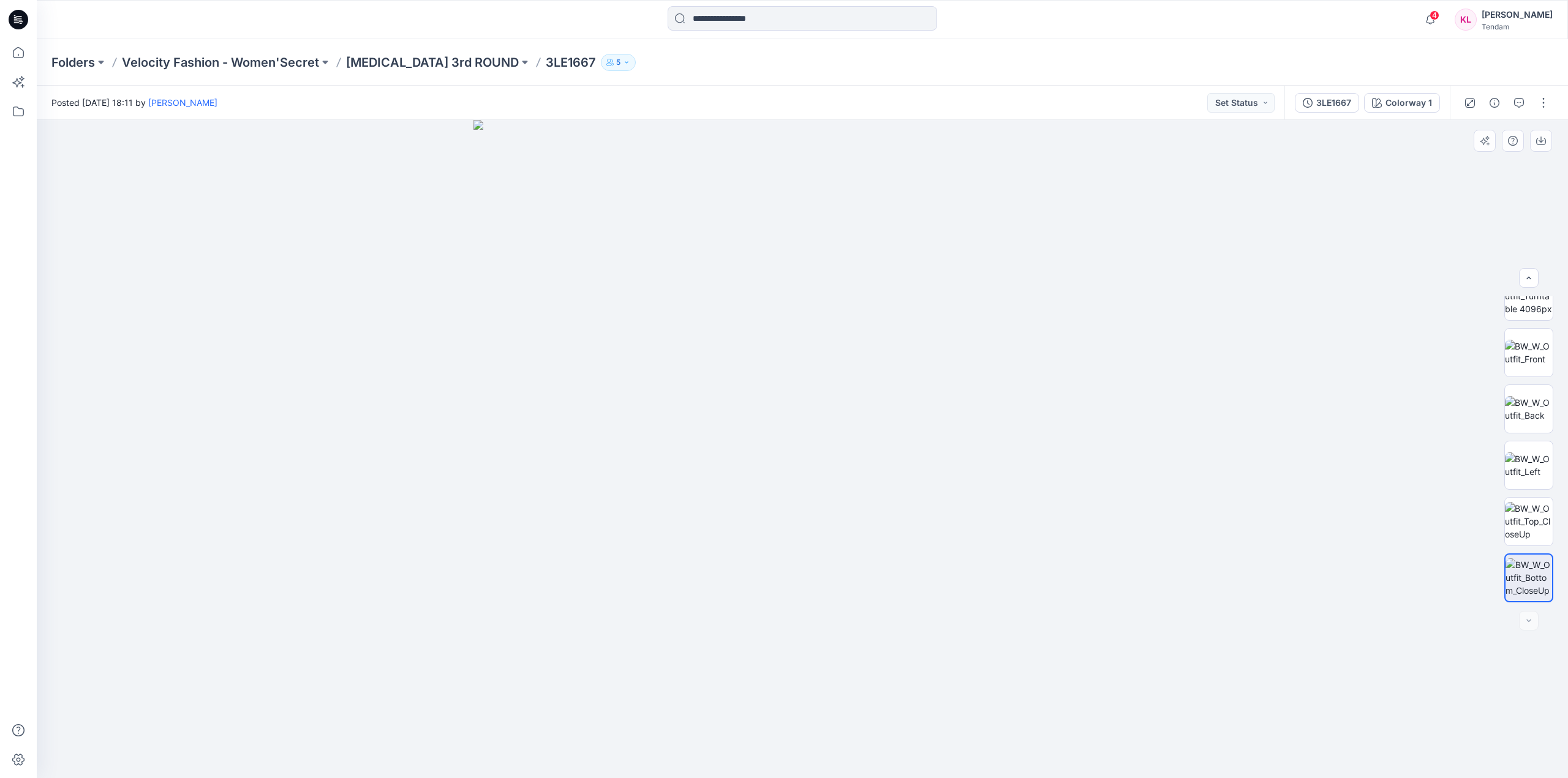
drag, startPoint x: 863, startPoint y: 229, endPoint x: 857, endPoint y: 359, distance: 130.1
drag, startPoint x: 863, startPoint y: 292, endPoint x: 863, endPoint y: 352, distance: 60.0
click at [863, 352] on img at bounding box center [802, 449] width 1111 height 658
